Goal: Task Accomplishment & Management: Manage account settings

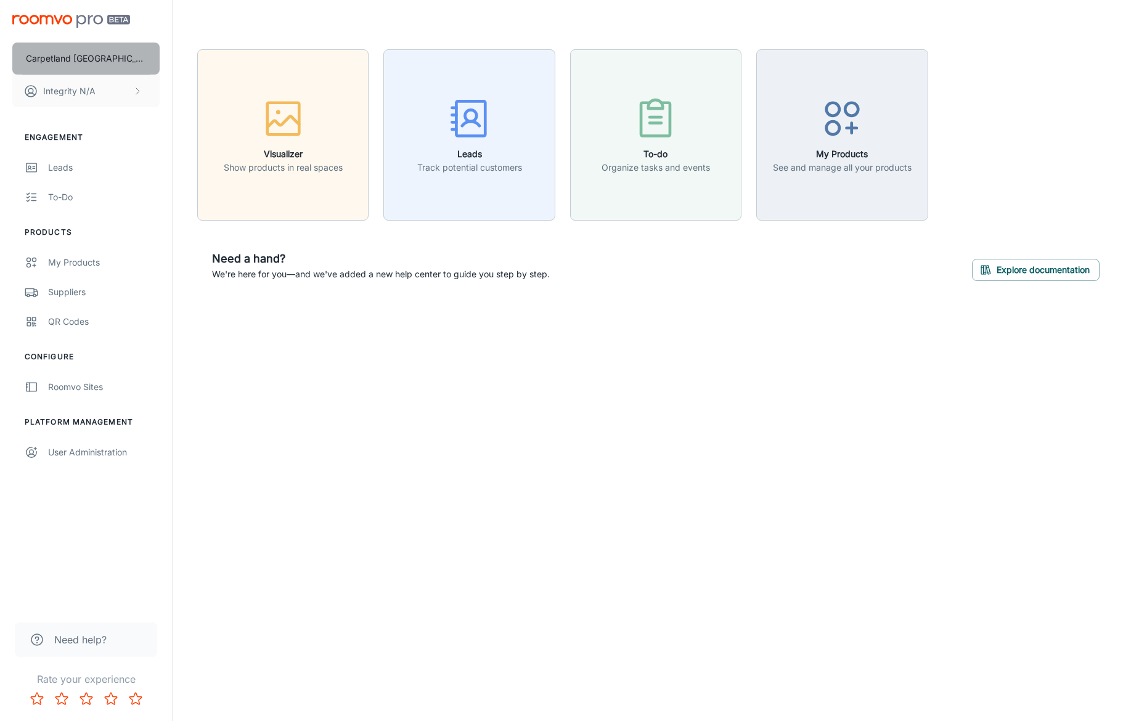
click at [88, 59] on p "Carpetland [GEOGRAPHIC_DATA]" at bounding box center [86, 59] width 120 height 14
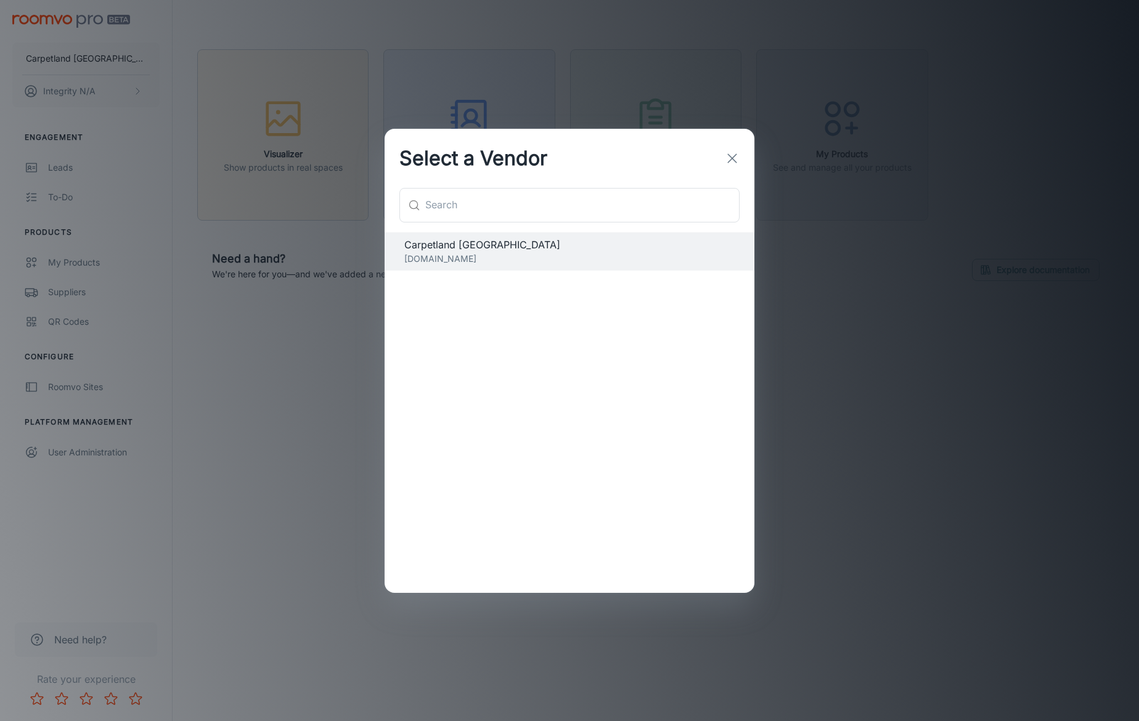
click at [731, 152] on icon "button" at bounding box center [732, 158] width 15 height 15
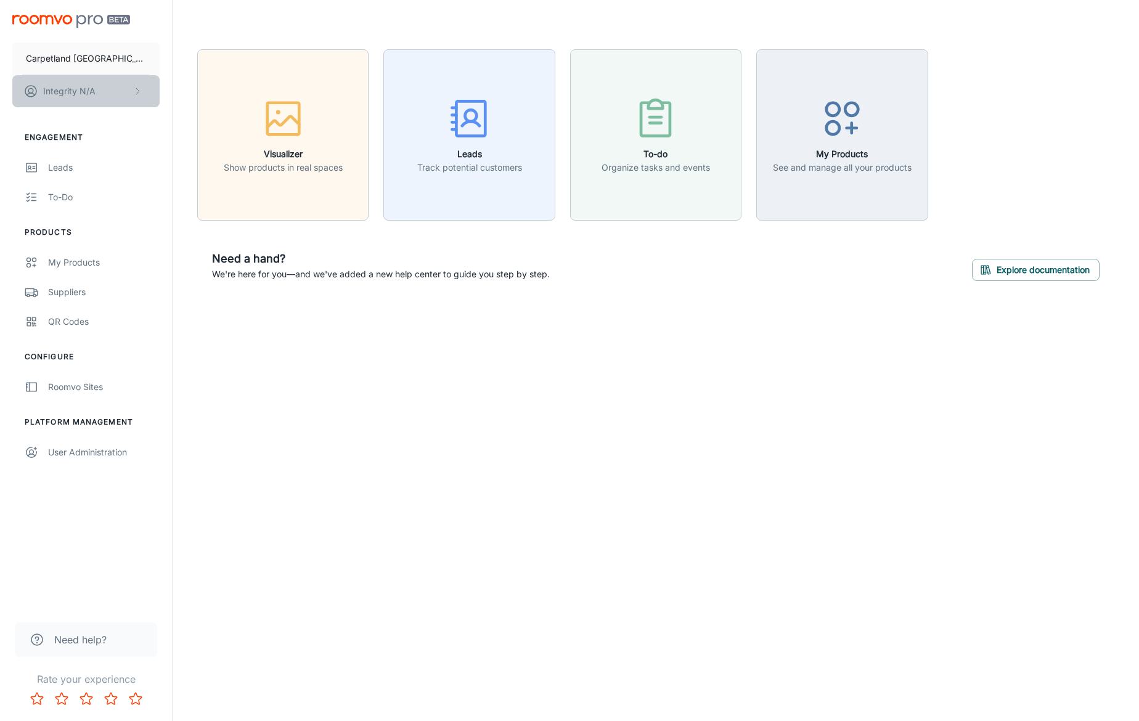
click at [102, 95] on button "Integrity N/A" at bounding box center [85, 91] width 147 height 32
click at [173, 109] on li "Log out" at bounding box center [193, 111] width 66 height 21
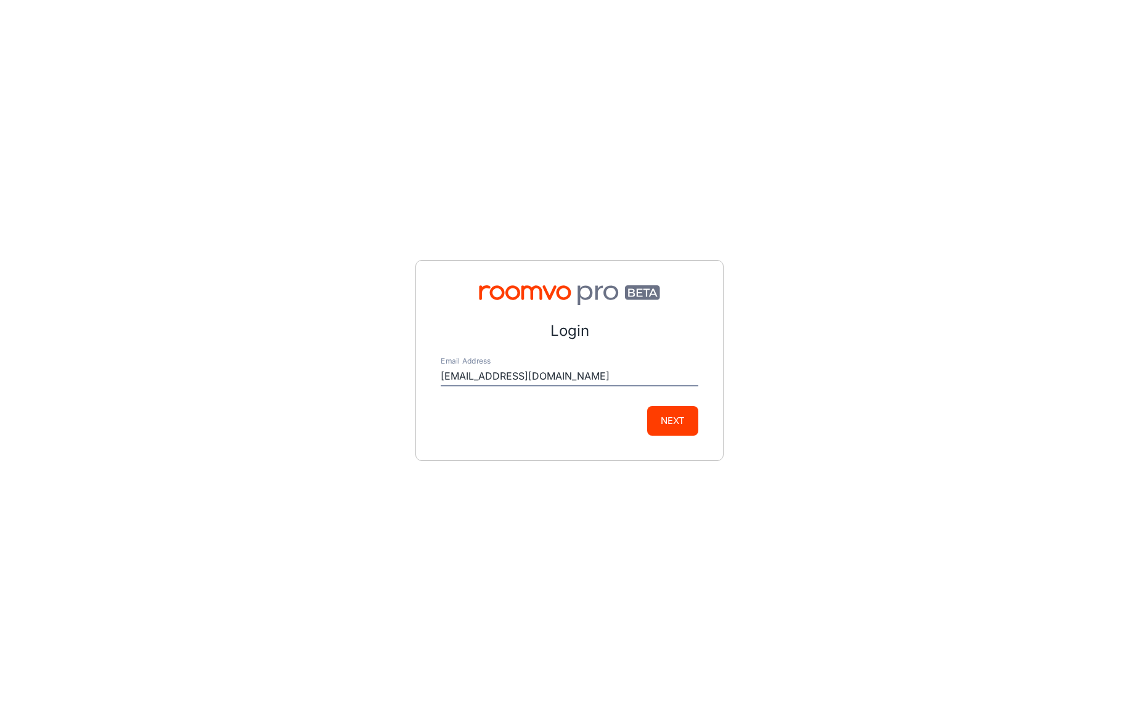
type input "[EMAIL_ADDRESS][DOMAIN_NAME]"
click at [659, 426] on button "Next" at bounding box center [672, 421] width 51 height 30
